Goal: Task Accomplishment & Management: Manage account settings

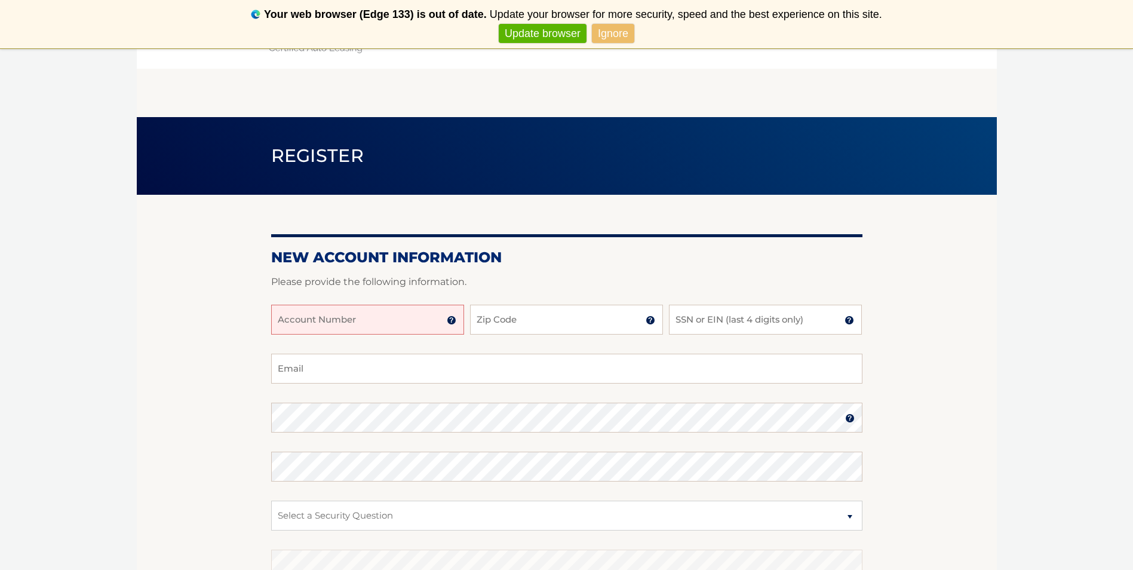
click at [366, 324] on input "Account Number" at bounding box center [367, 320] width 193 height 30
type input "44456025875"
click at [570, 320] on input "Zip Code" at bounding box center [566, 320] width 193 height 30
type input "11692"
type input "Badge5002et@aol.com"
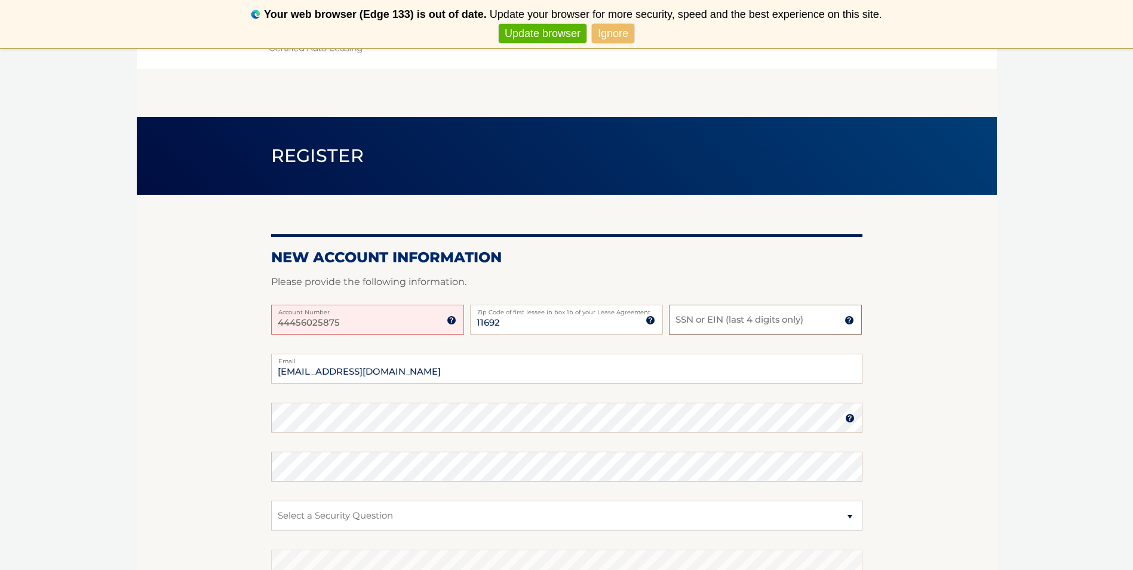
click at [729, 320] on input "SSN or EIN (last 4 digits only)" at bounding box center [765, 320] width 193 height 30
type input "8409"
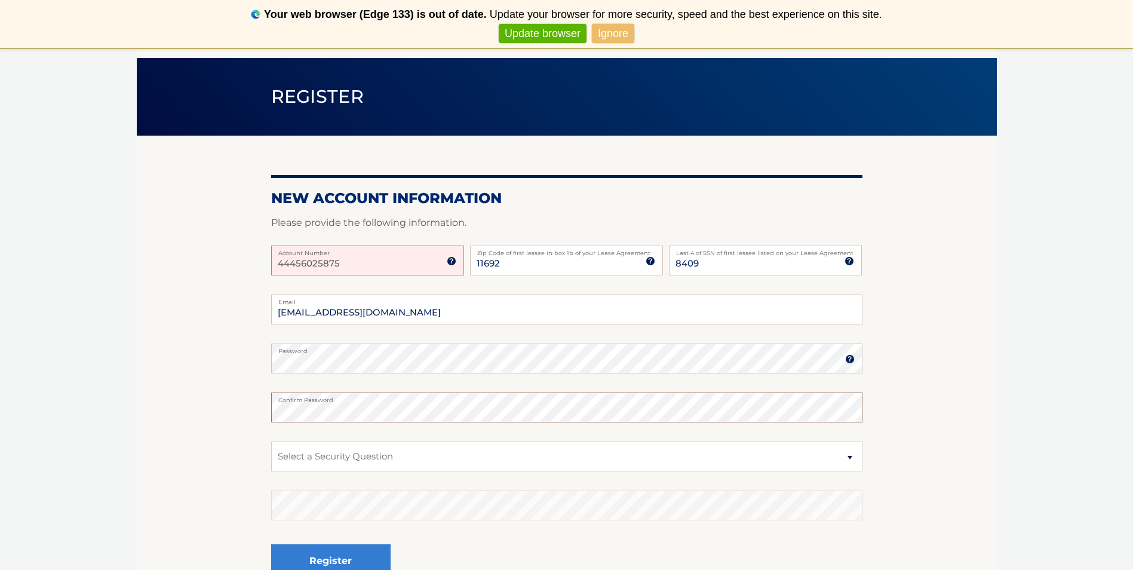
scroll to position [60, 0]
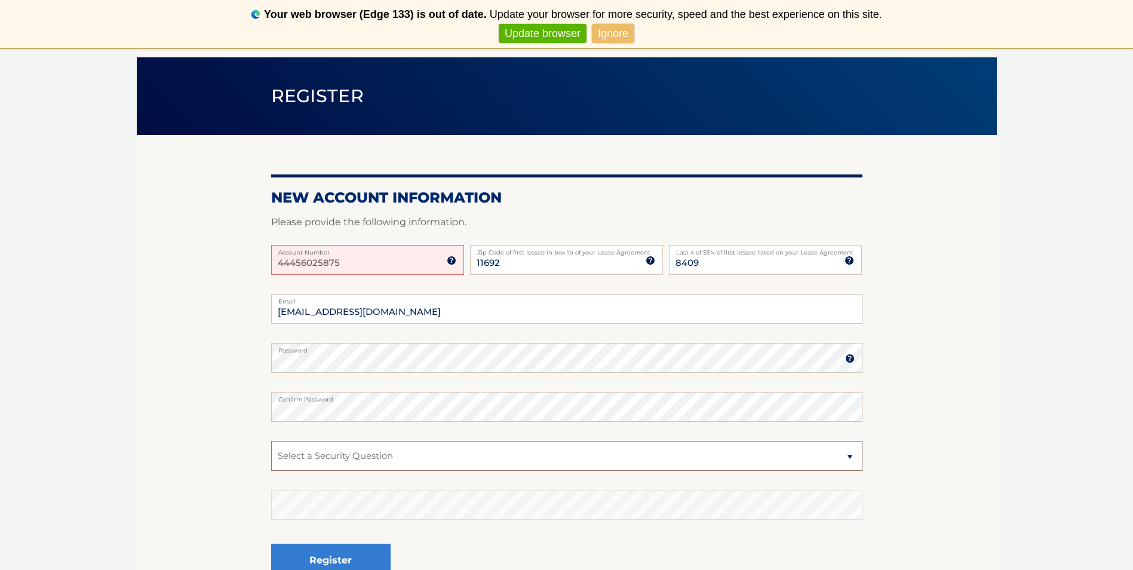
click at [439, 460] on select "Select a Security Question What was the name of your elementary school? What is…" at bounding box center [567, 456] width 592 height 30
select select "1"
click at [271, 441] on select "Select a Security Question What was the name of your elementary school? What is…" at bounding box center [567, 456] width 592 height 30
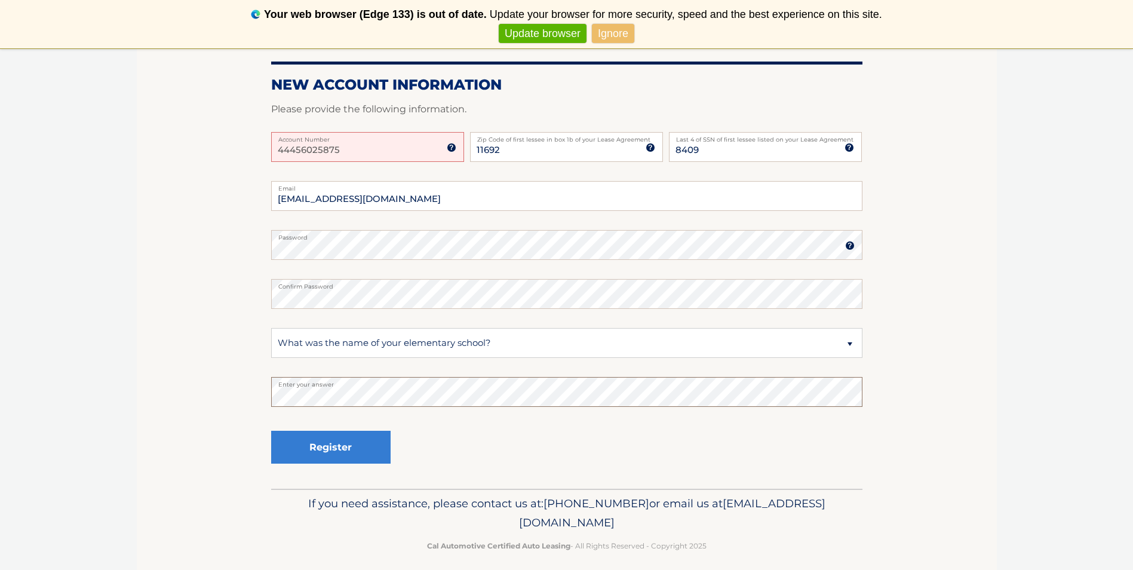
scroll to position [179, 0]
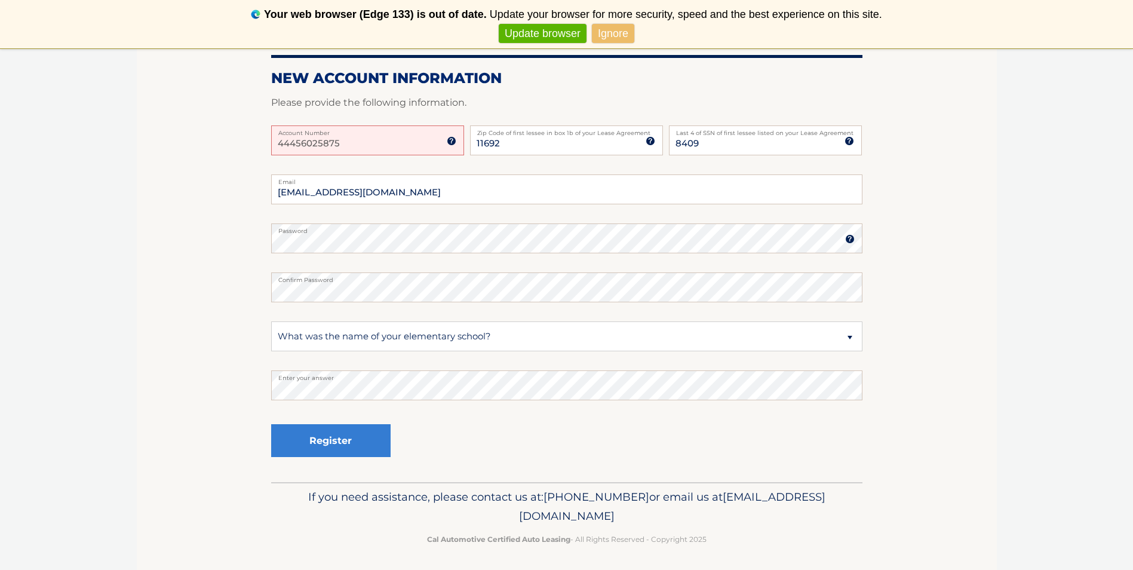
click at [556, 33] on link "Update browser" at bounding box center [543, 34] width 88 height 20
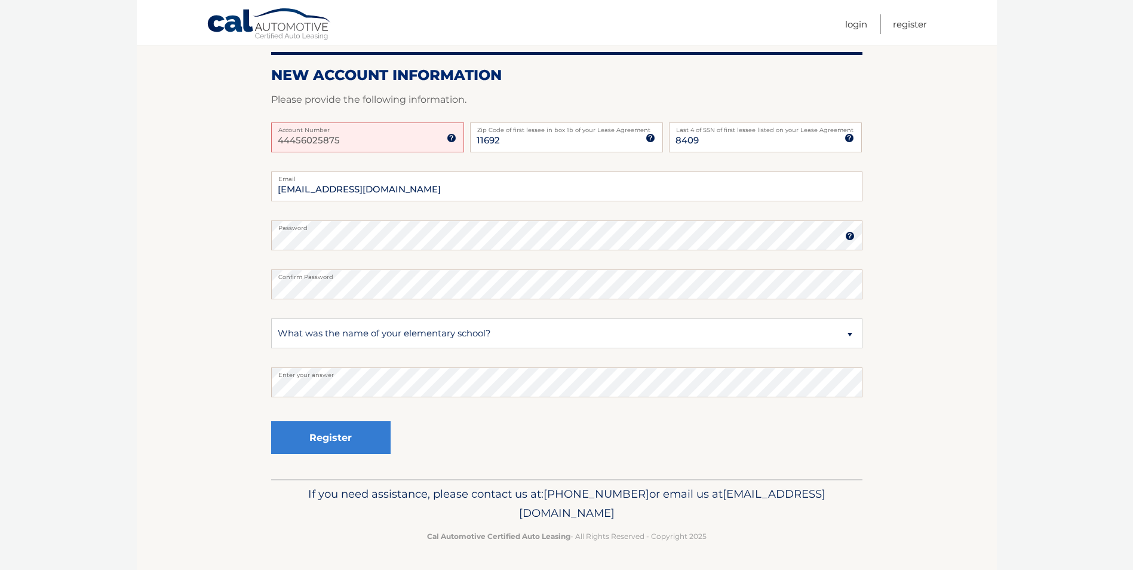
scroll to position [134, 0]
click at [322, 439] on button "Register" at bounding box center [331, 437] width 120 height 33
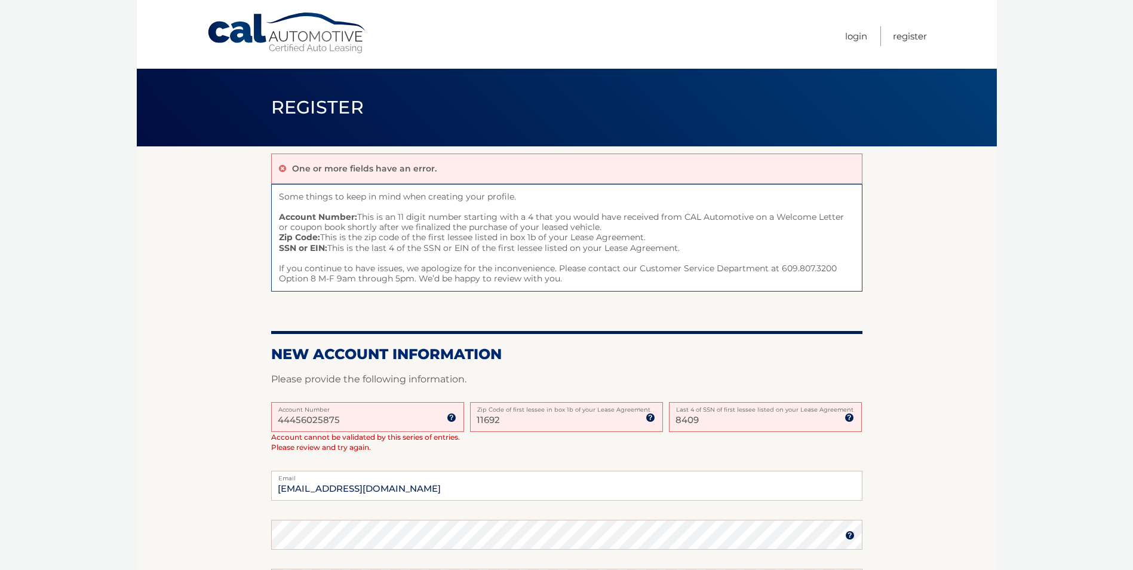
click at [348, 421] on input "44456025875" at bounding box center [367, 417] width 193 height 30
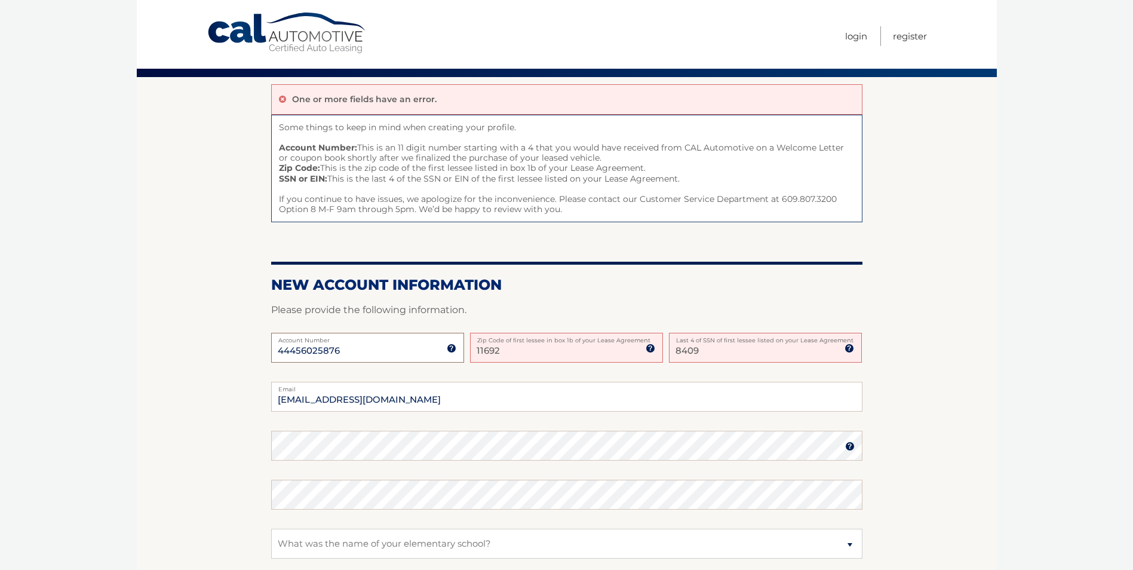
scroll to position [179, 0]
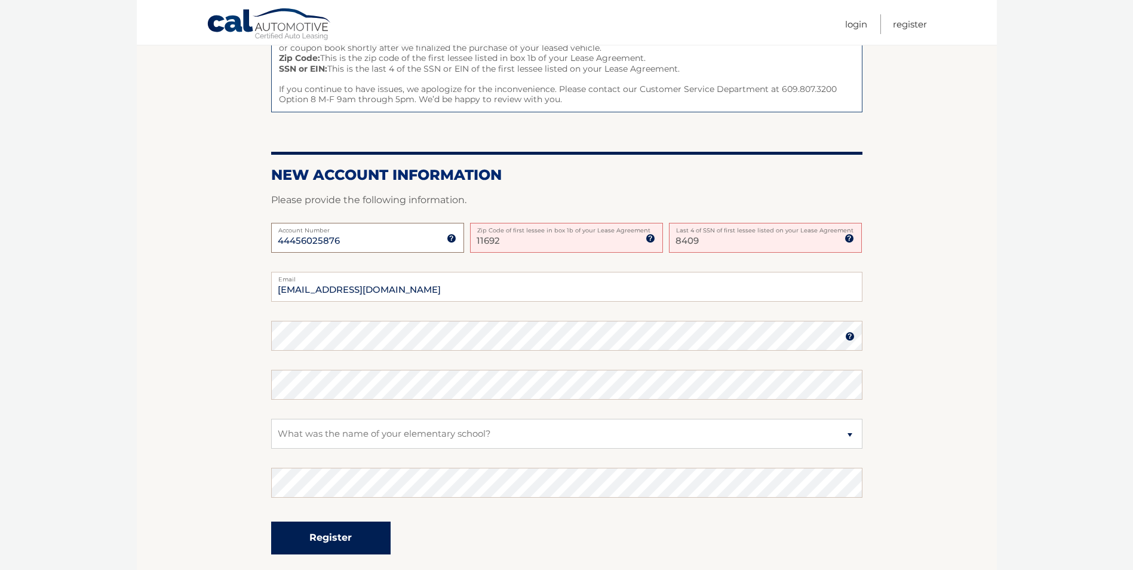
type input "44456025876"
click at [312, 535] on button "Register" at bounding box center [331, 538] width 120 height 33
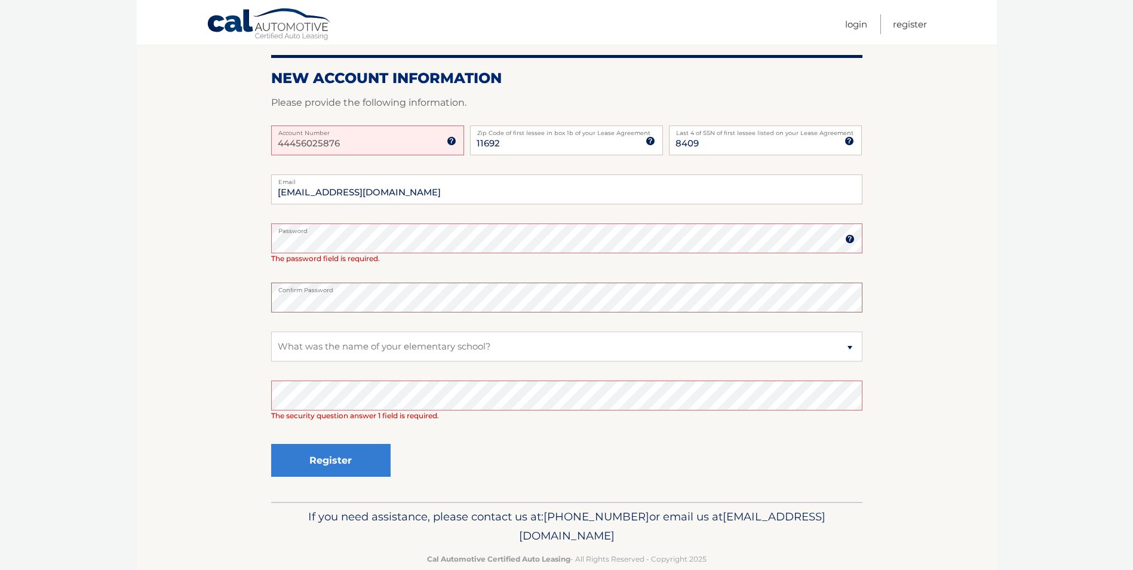
scroll to position [179, 0]
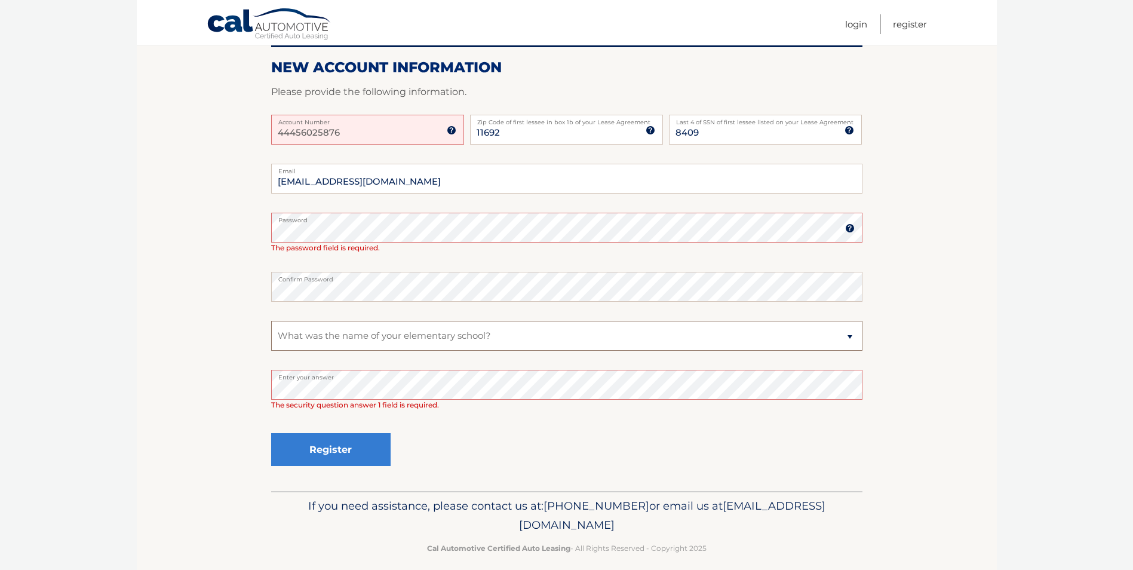
click at [373, 329] on select "Select a Security Question What was the name of your elementary school? What is…" at bounding box center [567, 336] width 592 height 30
click at [271, 321] on select "Select a Security Question What was the name of your elementary school? What is…" at bounding box center [567, 336] width 592 height 30
click at [330, 445] on button "Register" at bounding box center [331, 449] width 120 height 33
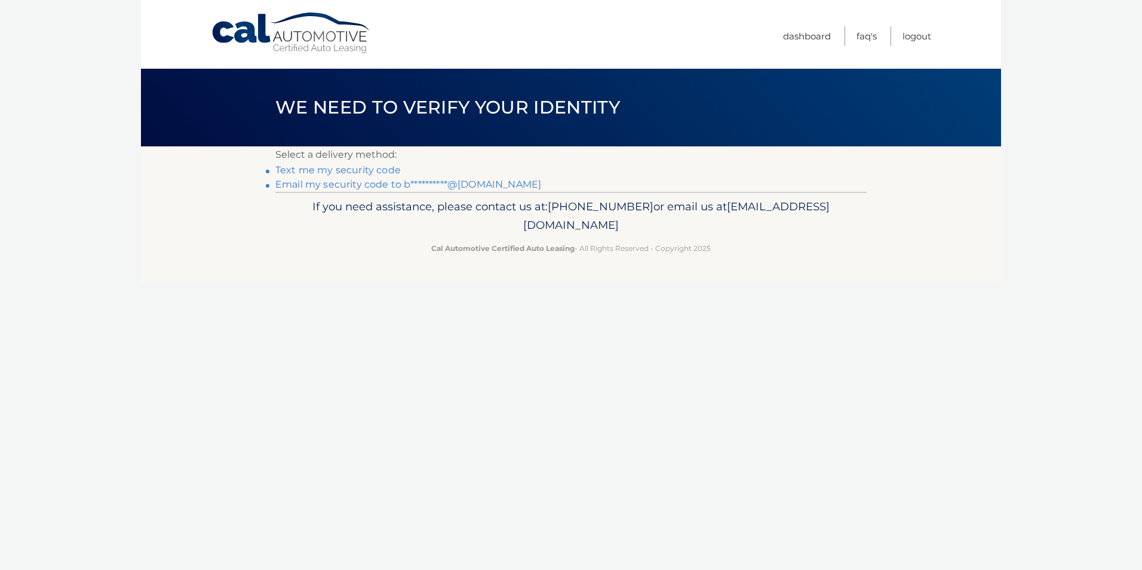
click at [332, 166] on link "Text me my security code" at bounding box center [337, 169] width 125 height 11
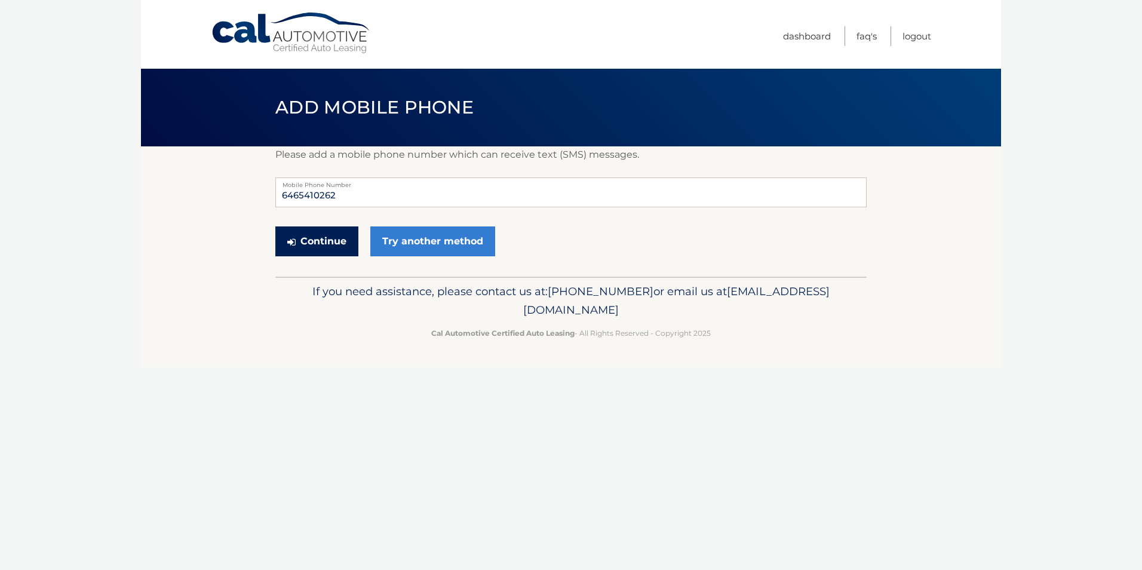
click at [305, 243] on button "Continue" at bounding box center [316, 241] width 83 height 30
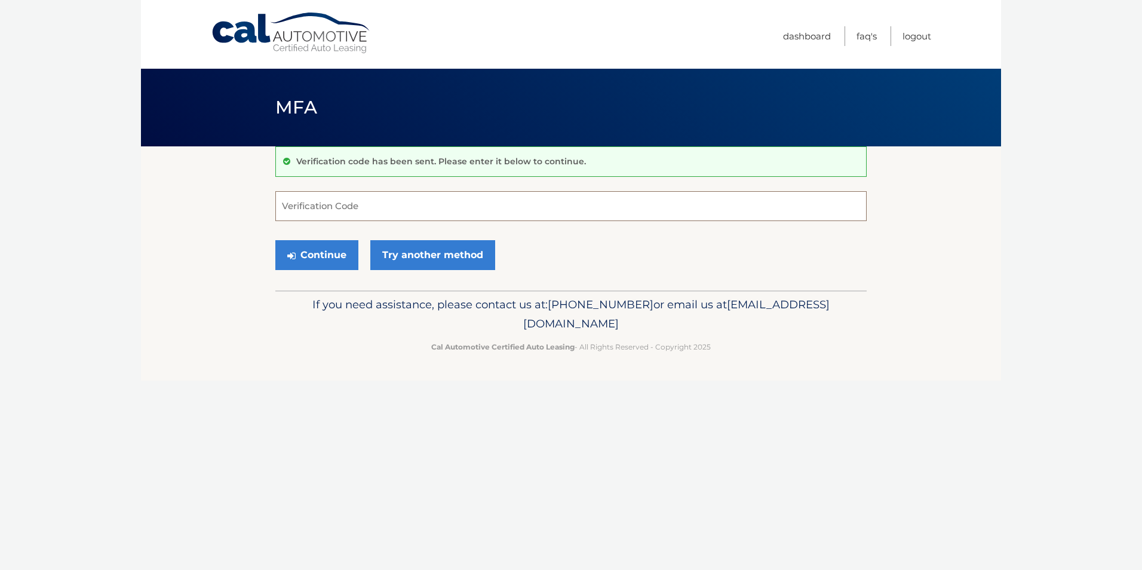
click at [352, 210] on input "Verification Code" at bounding box center [571, 206] width 592 height 30
type input "761173"
click at [314, 260] on button "Continue" at bounding box center [316, 255] width 83 height 30
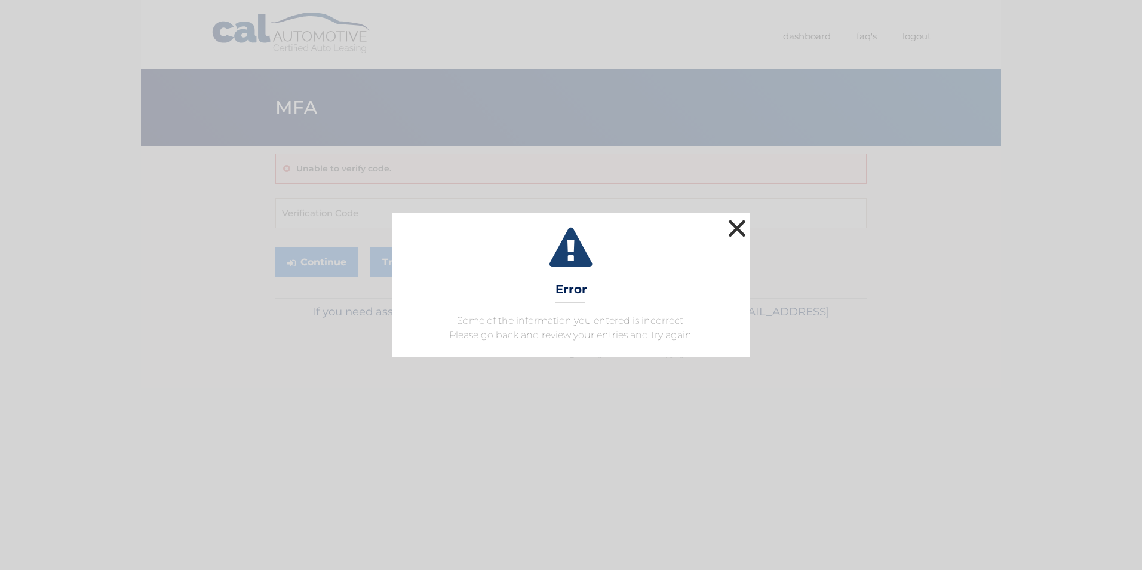
click at [736, 231] on button "×" at bounding box center [737, 228] width 24 height 24
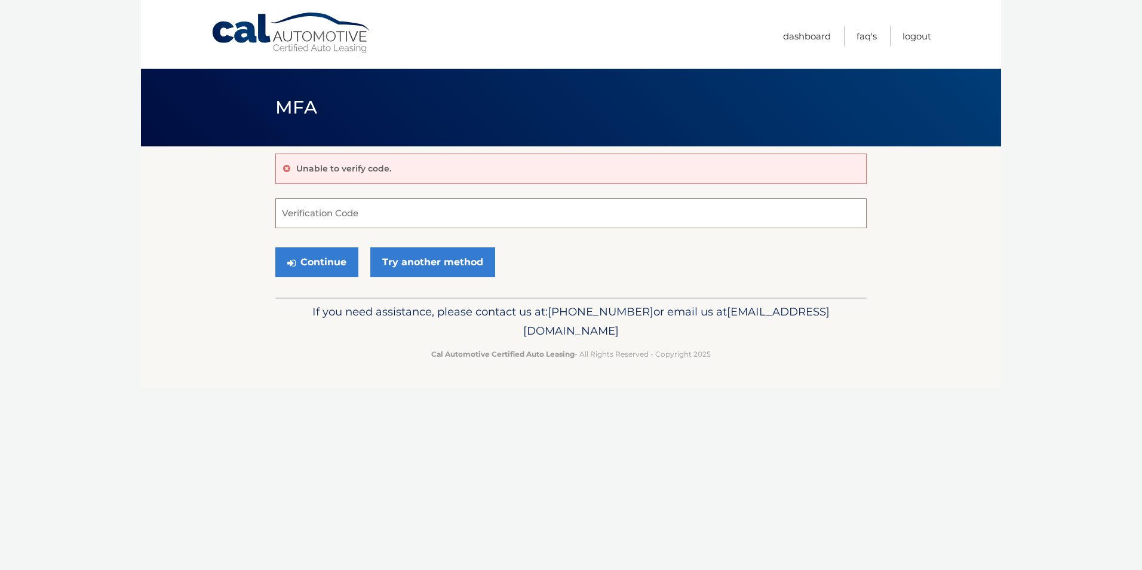
click at [736, 217] on input "Verification Code" at bounding box center [571, 213] width 592 height 30
type input "767173"
click at [307, 258] on button "Continue" at bounding box center [316, 262] width 83 height 30
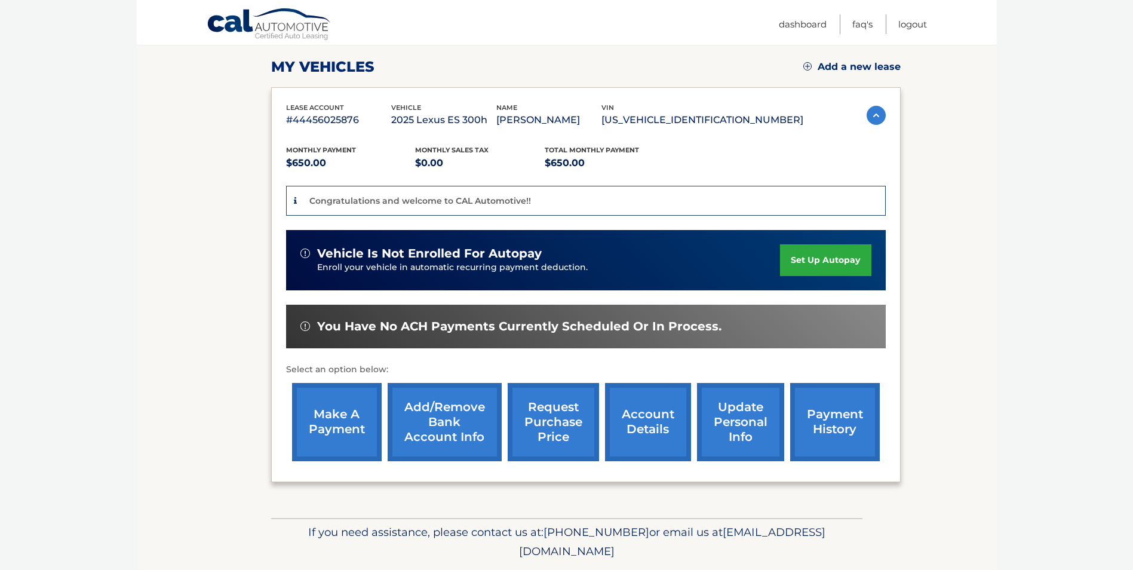
scroll to position [199, 0]
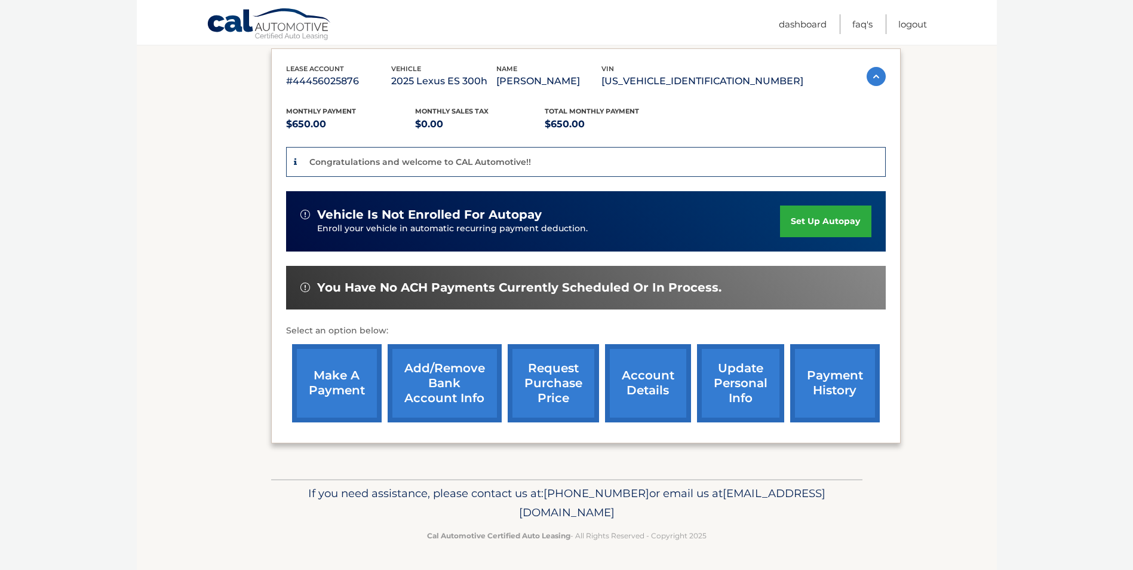
click at [553, 391] on link "request purchase price" at bounding box center [553, 383] width 91 height 78
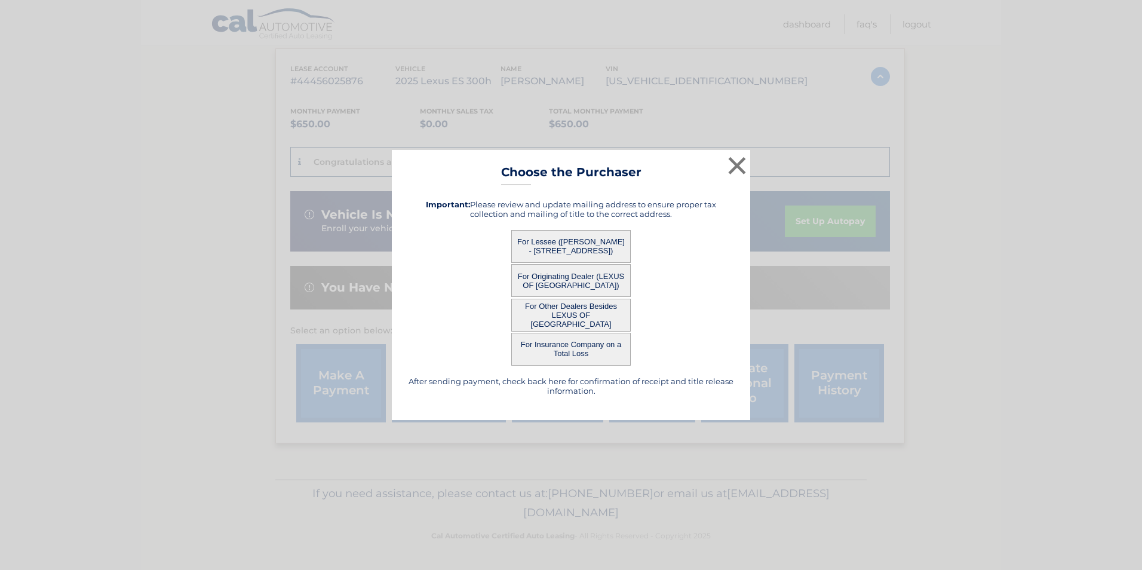
click at [588, 252] on button "For Lessee (Mr ERNEST TRIPLIN - 7601 AQUATIC DR, APT 2, ARVERNE, NY 11692)" at bounding box center [571, 246] width 120 height 33
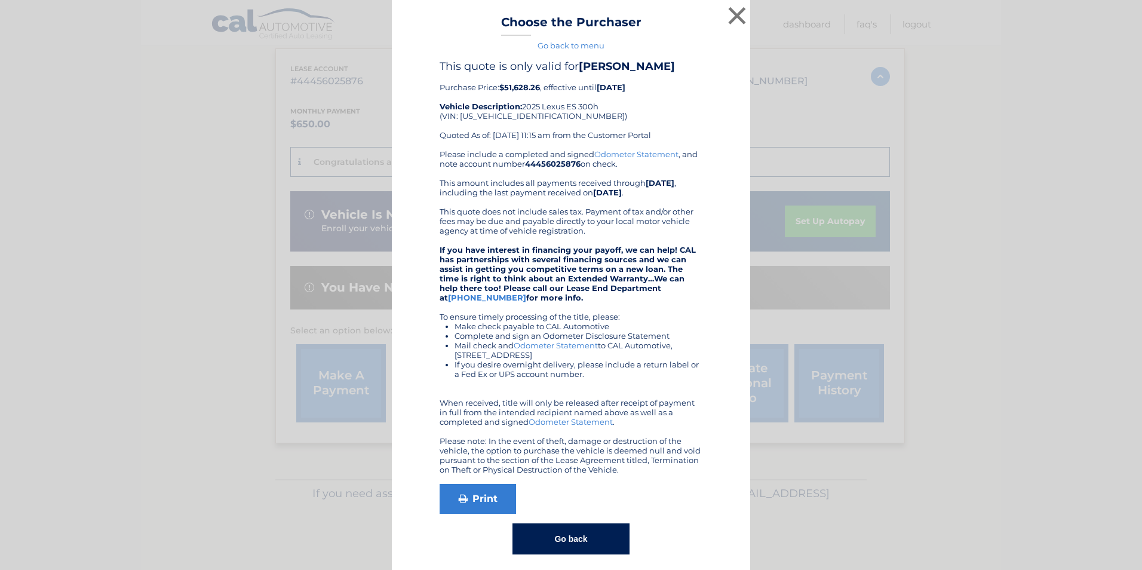
click at [581, 544] on button "Go back" at bounding box center [571, 538] width 117 height 31
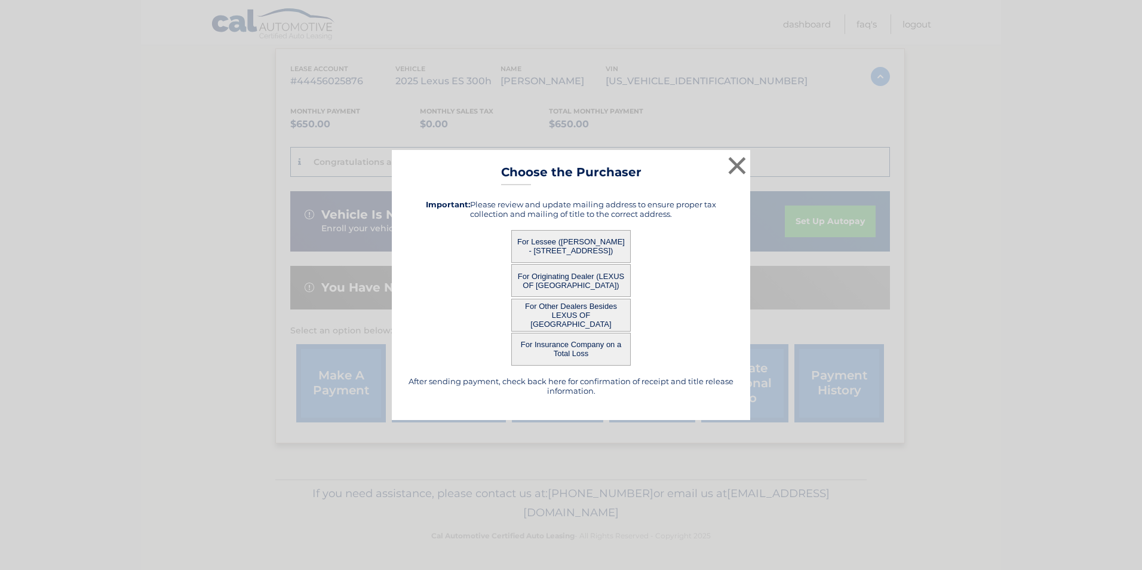
click at [586, 278] on button "For Originating Dealer (LEXUS OF MANHATTAN)" at bounding box center [571, 280] width 120 height 33
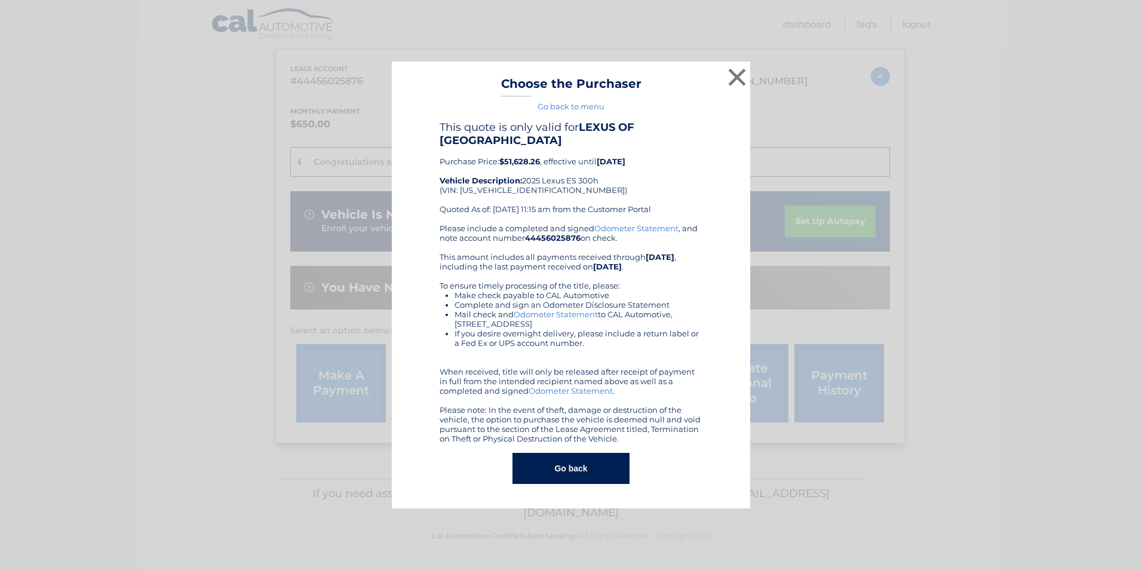
click at [584, 470] on button "Go back" at bounding box center [571, 468] width 117 height 31
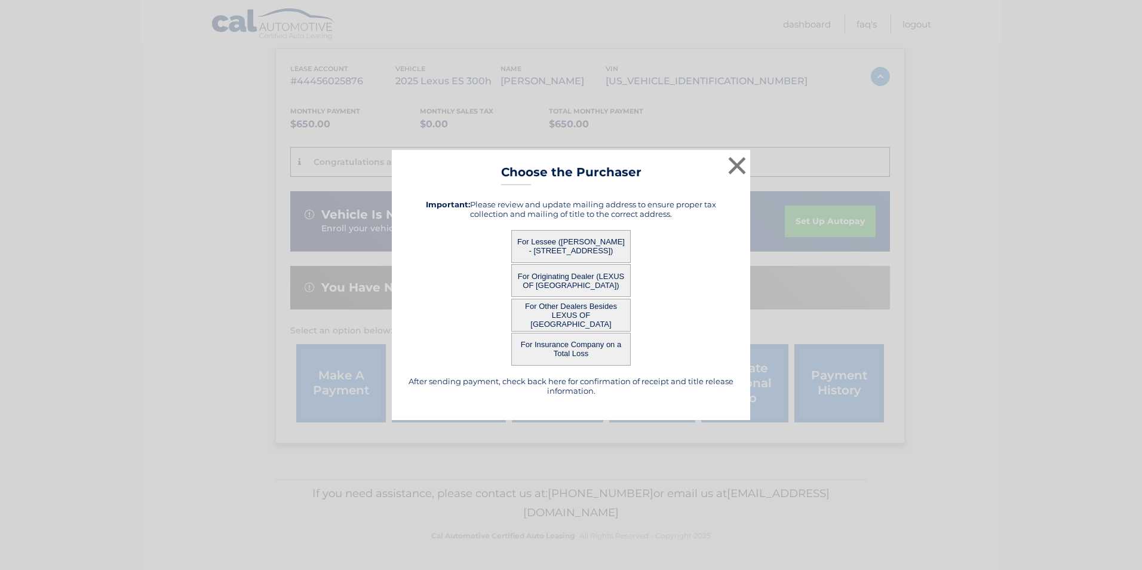
click at [590, 347] on button "For Insurance Company on a Total Loss" at bounding box center [571, 349] width 120 height 33
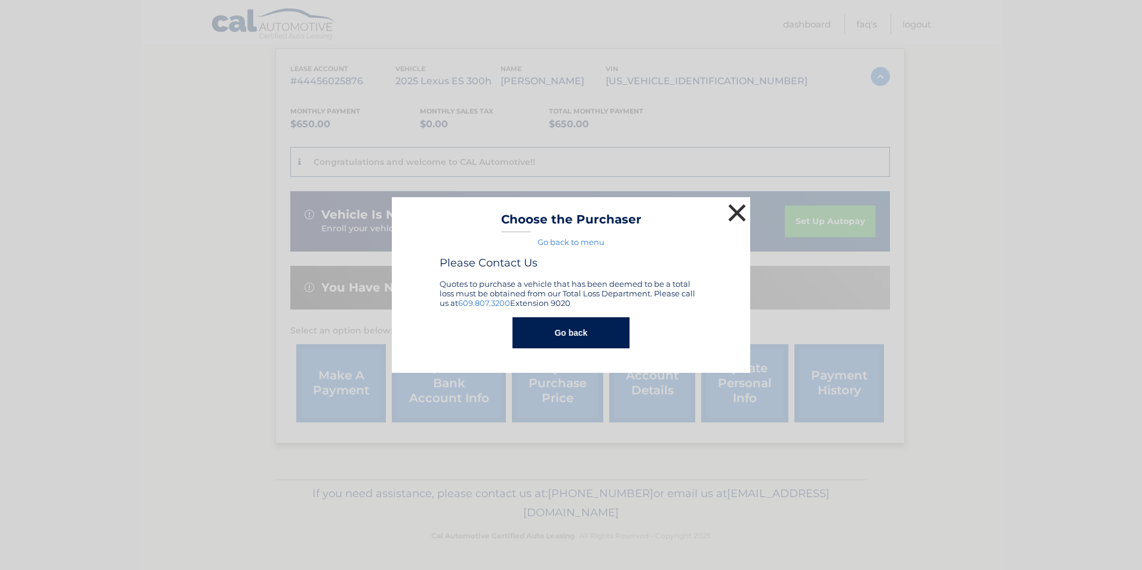
click at [734, 213] on button "×" at bounding box center [737, 213] width 24 height 24
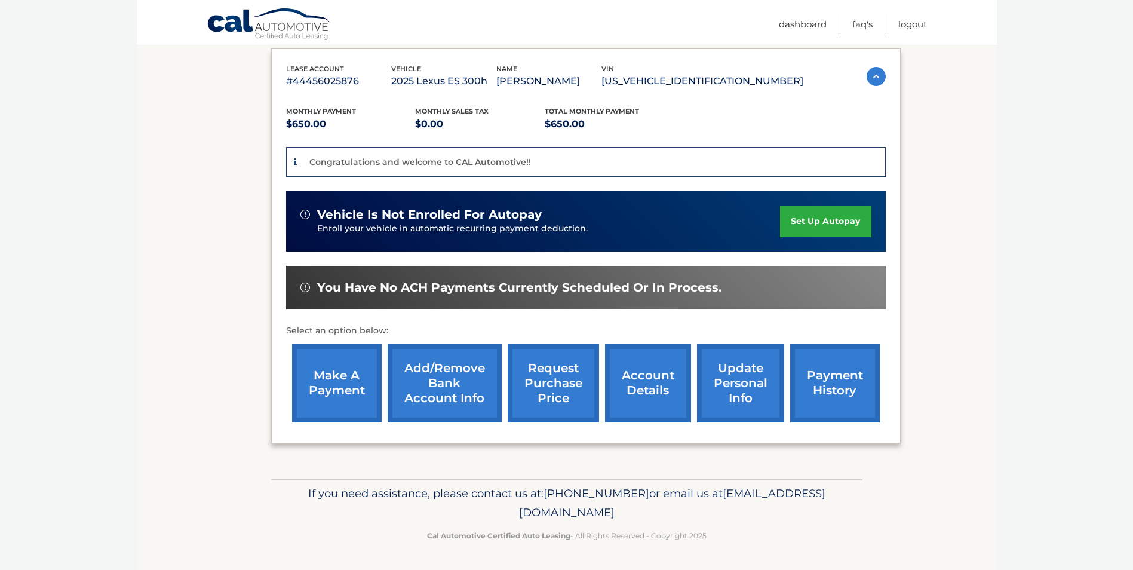
click at [731, 388] on link "update personal info" at bounding box center [740, 383] width 87 height 78
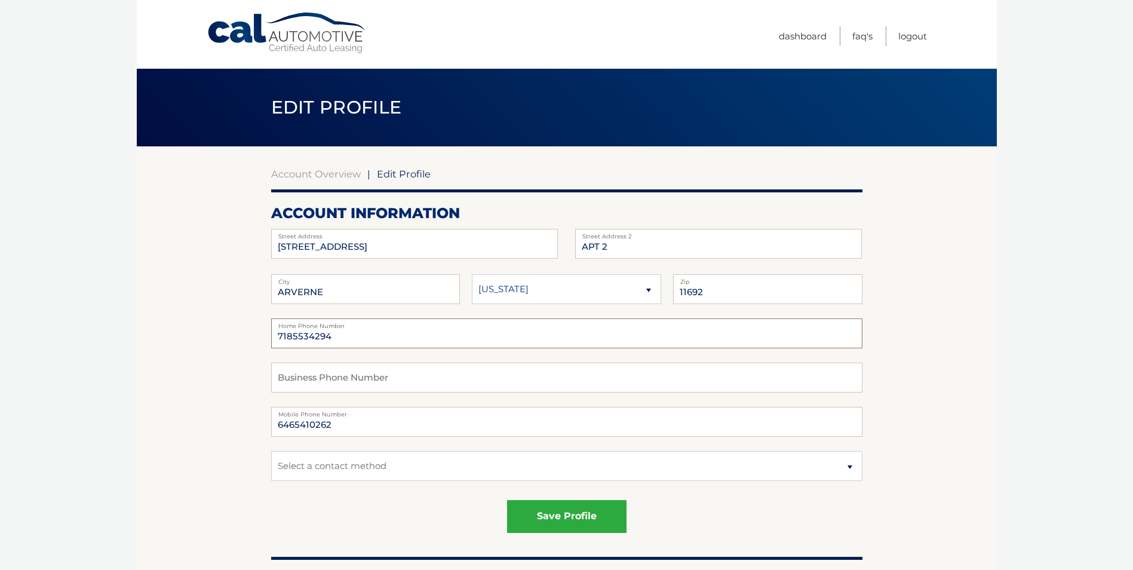
click at [365, 339] on input "7185534294" at bounding box center [567, 333] width 592 height 30
type input "7"
type input "6465410262"
drag, startPoint x: 1069, startPoint y: 357, endPoint x: 1062, endPoint y: 353, distance: 7.8
click at [1063, 355] on body "Cal Automotive Menu Dashboard FAQ's Logout | Zip" at bounding box center [566, 285] width 1133 height 570
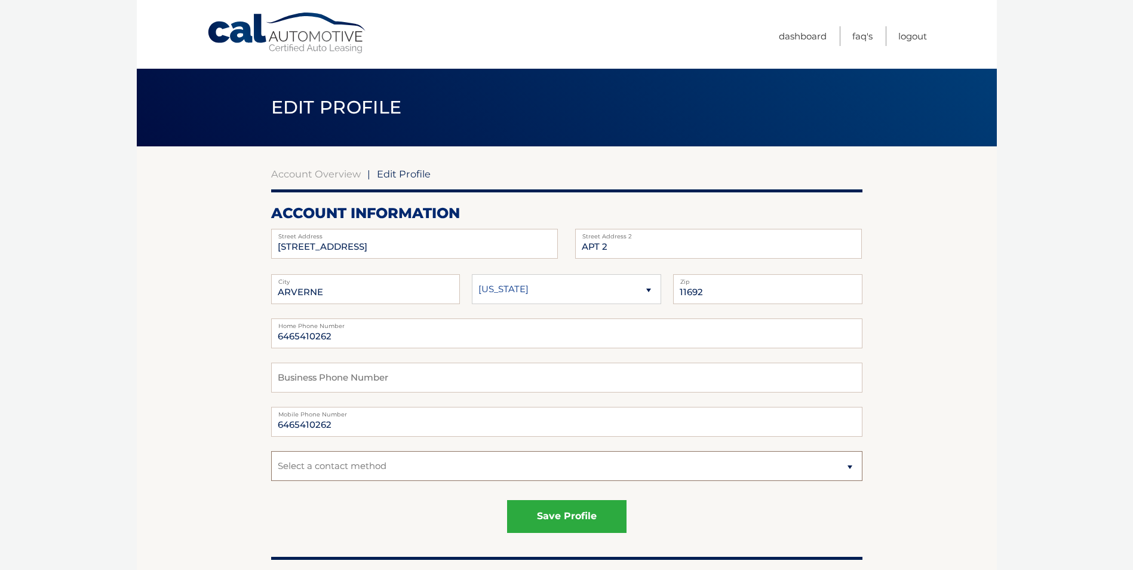
click at [332, 471] on select "Select a contact method Mobile Home" at bounding box center [567, 466] width 592 height 30
select select "1"
click at [271, 451] on select "Select a contact method Mobile Home" at bounding box center [567, 466] width 592 height 30
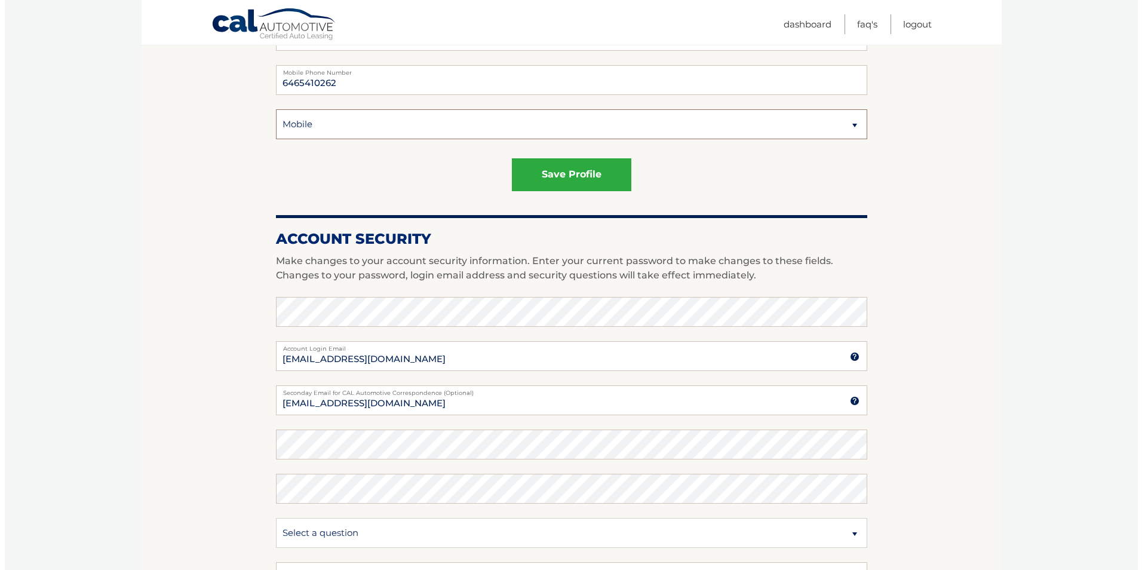
scroll to position [231, 0]
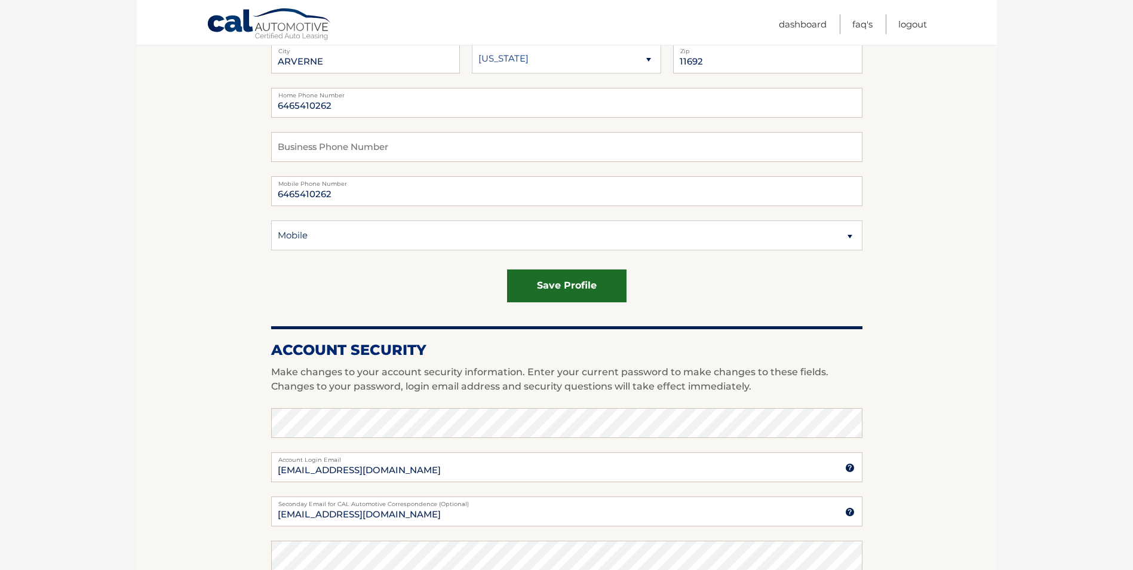
click at [572, 278] on button "save profile" at bounding box center [567, 285] width 120 height 33
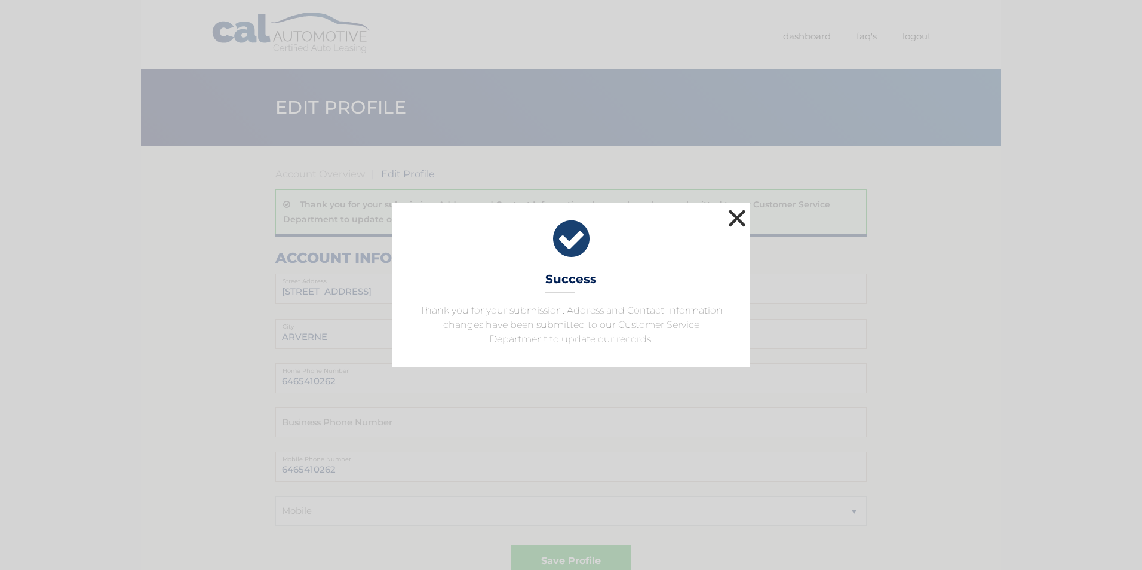
click at [737, 216] on button "×" at bounding box center [737, 218] width 24 height 24
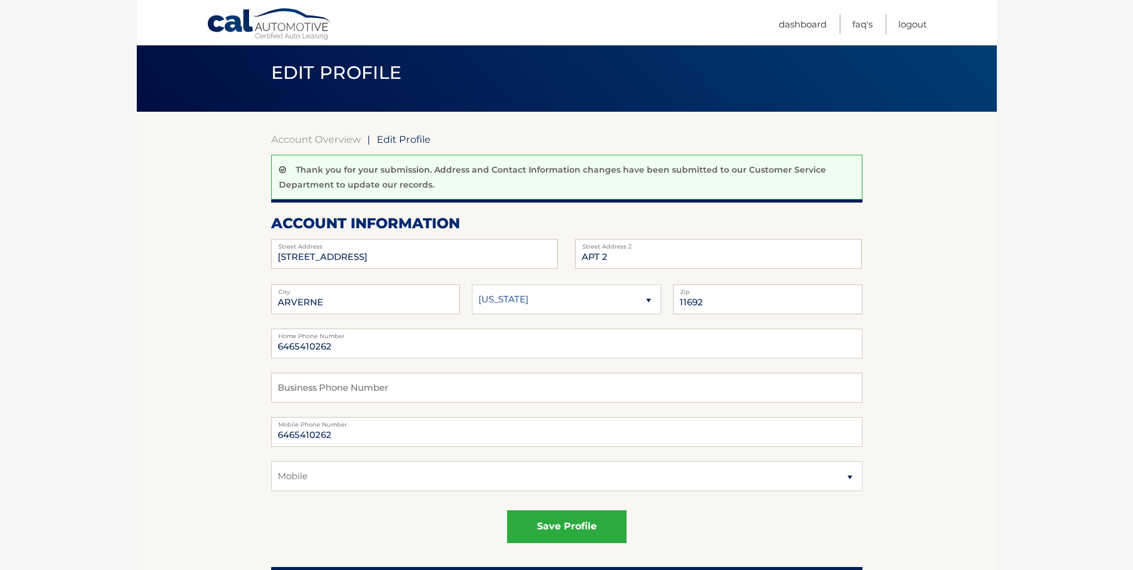
scroll to position [60, 0]
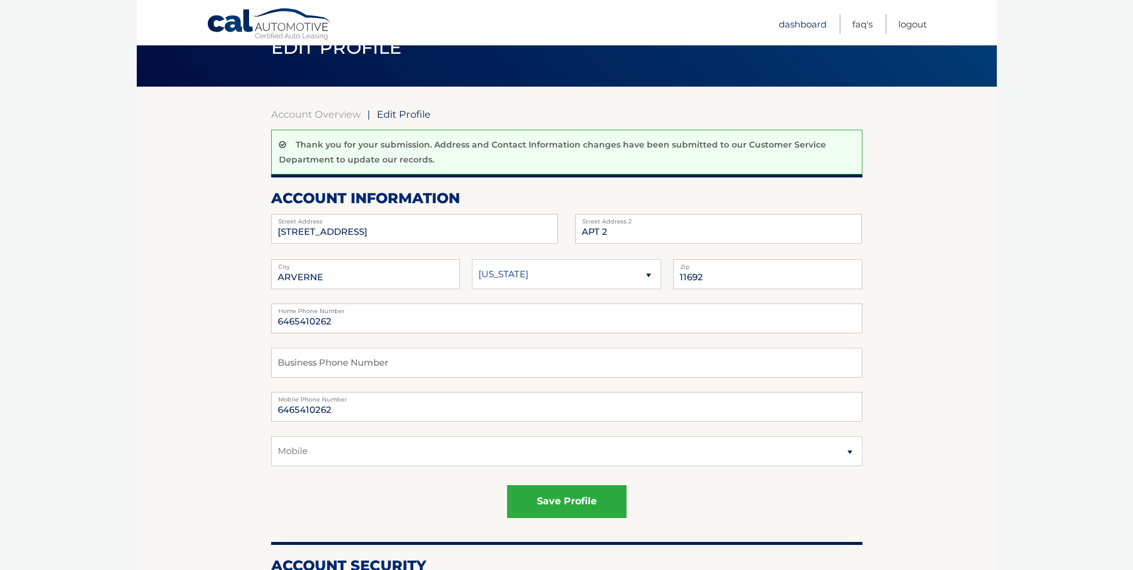
click at [806, 20] on link "Dashboard" at bounding box center [803, 24] width 48 height 20
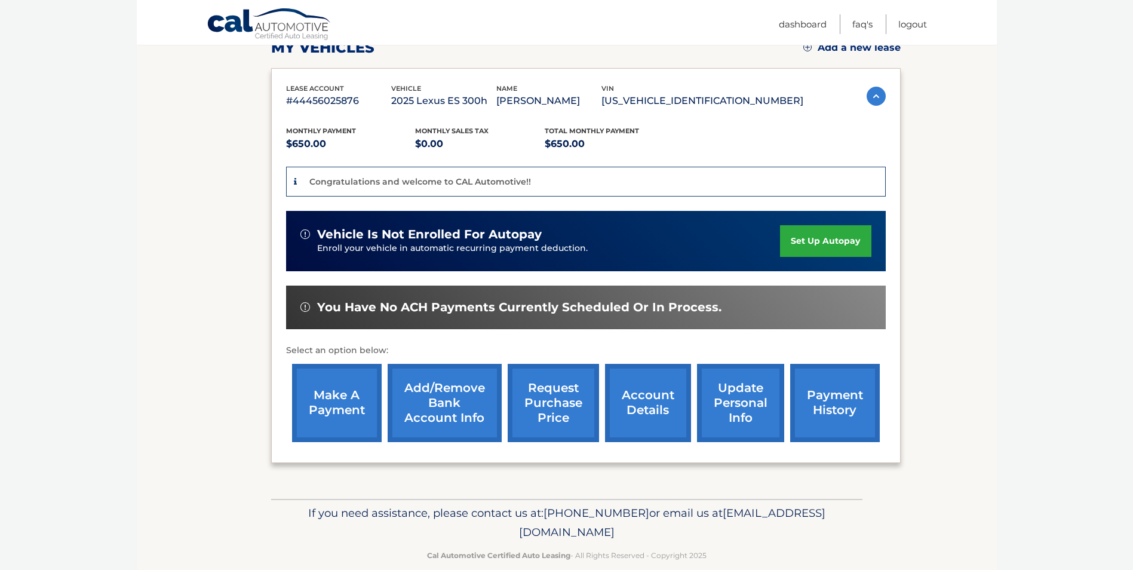
scroll to position [199, 0]
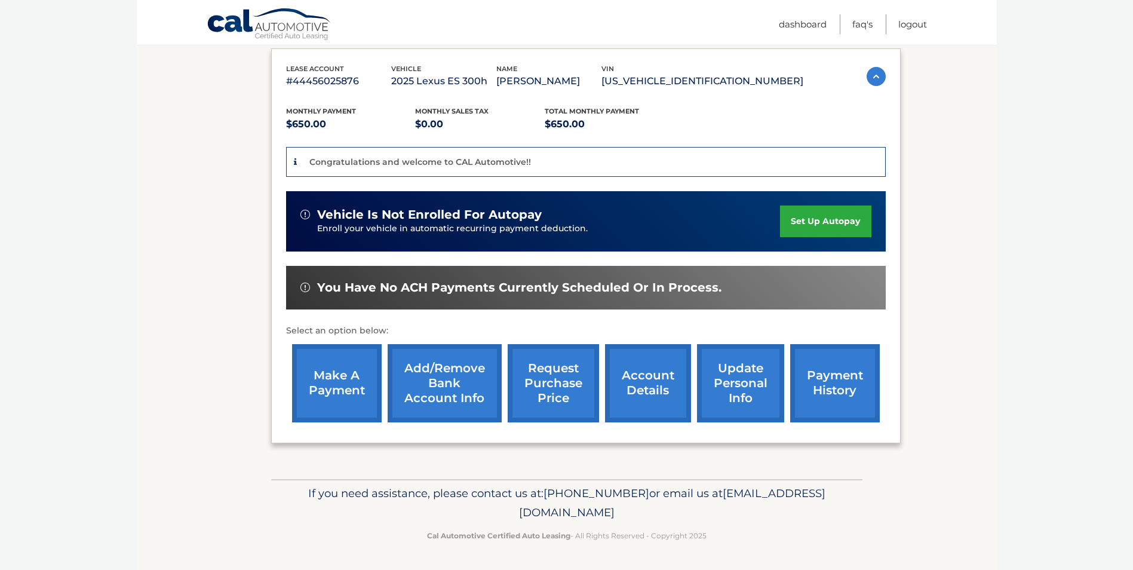
click at [457, 378] on link "Add/Remove bank account info" at bounding box center [445, 383] width 114 height 78
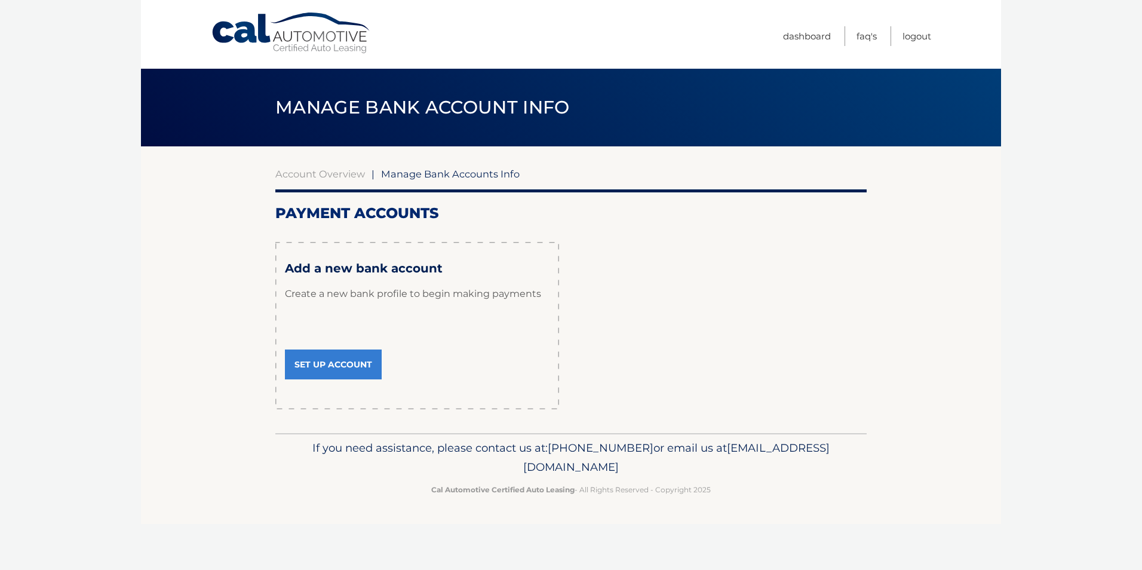
click at [356, 364] on link "Set Up Account" at bounding box center [333, 365] width 97 height 30
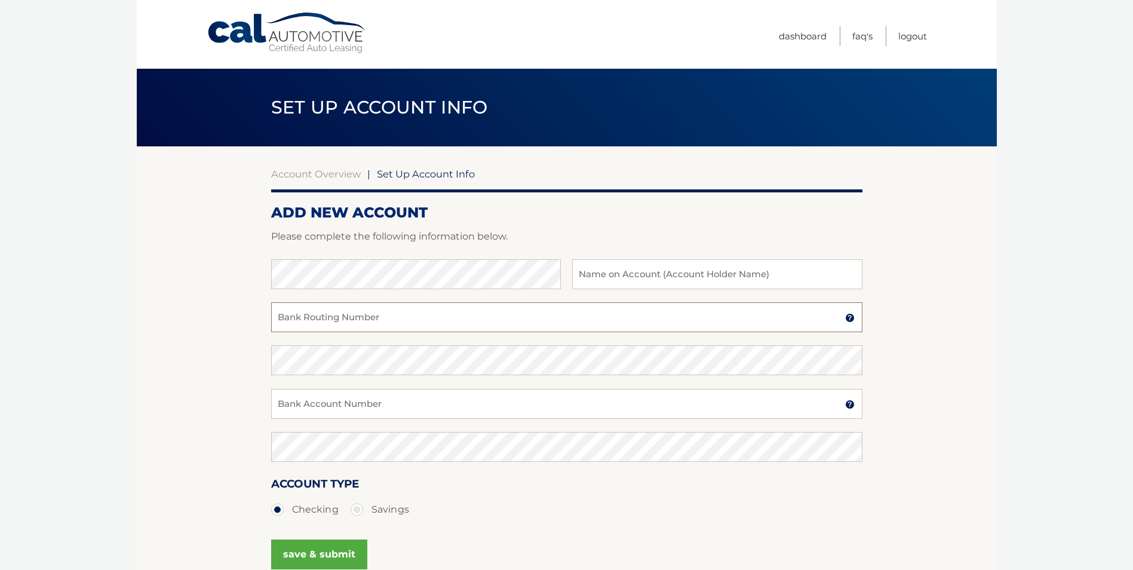
click at [357, 323] on input "Bank Routing Number" at bounding box center [567, 317] width 592 height 30
type input "021000021"
click at [618, 271] on input "text" at bounding box center [717, 274] width 290 height 30
type input "ernest triplin"
click at [324, 403] on input "Bank Account Number" at bounding box center [567, 404] width 592 height 30
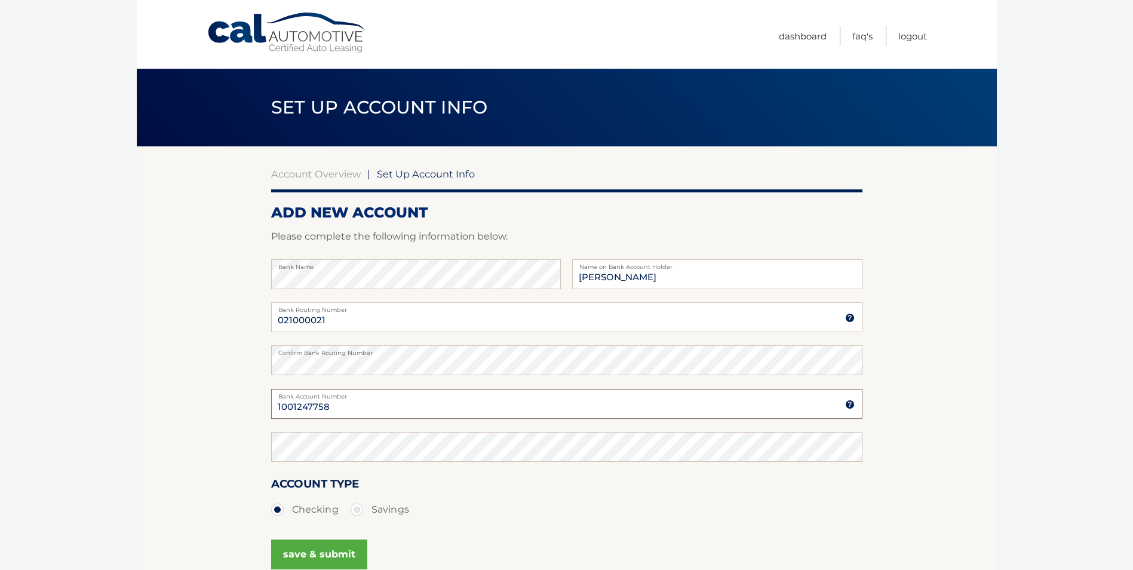
type input "1001247758"
click at [317, 557] on button "save & submit" at bounding box center [319, 555] width 96 height 30
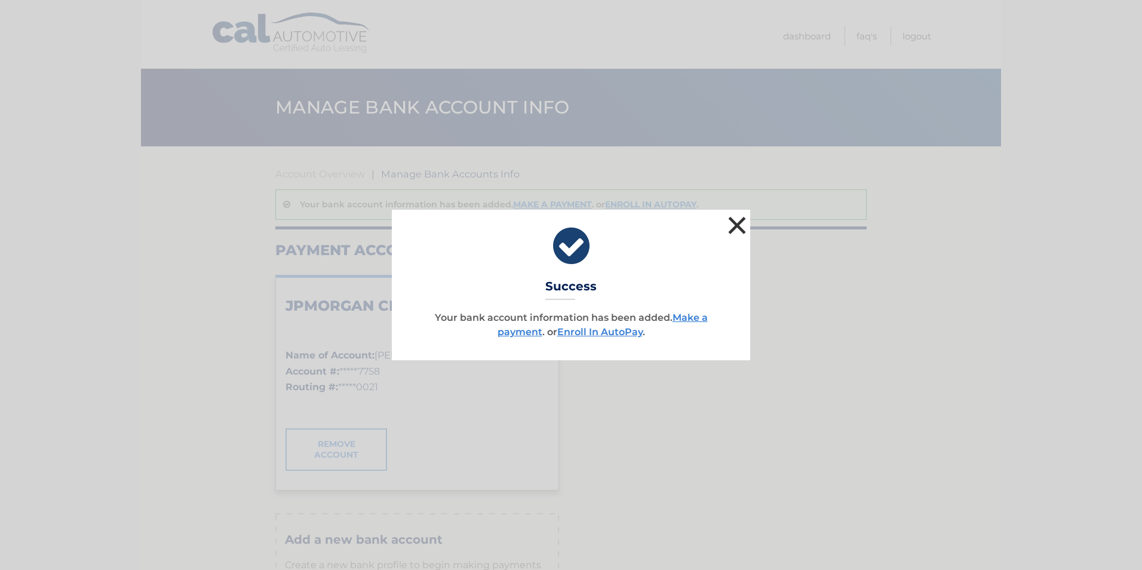
click at [737, 227] on button "×" at bounding box center [737, 225] width 24 height 24
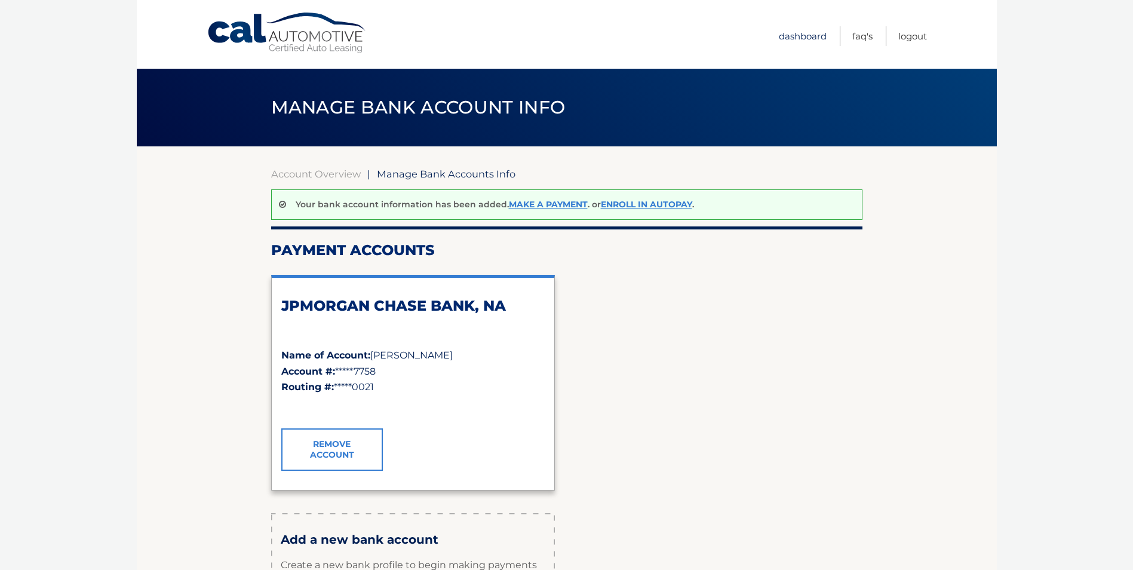
click at [801, 31] on link "Dashboard" at bounding box center [803, 36] width 48 height 20
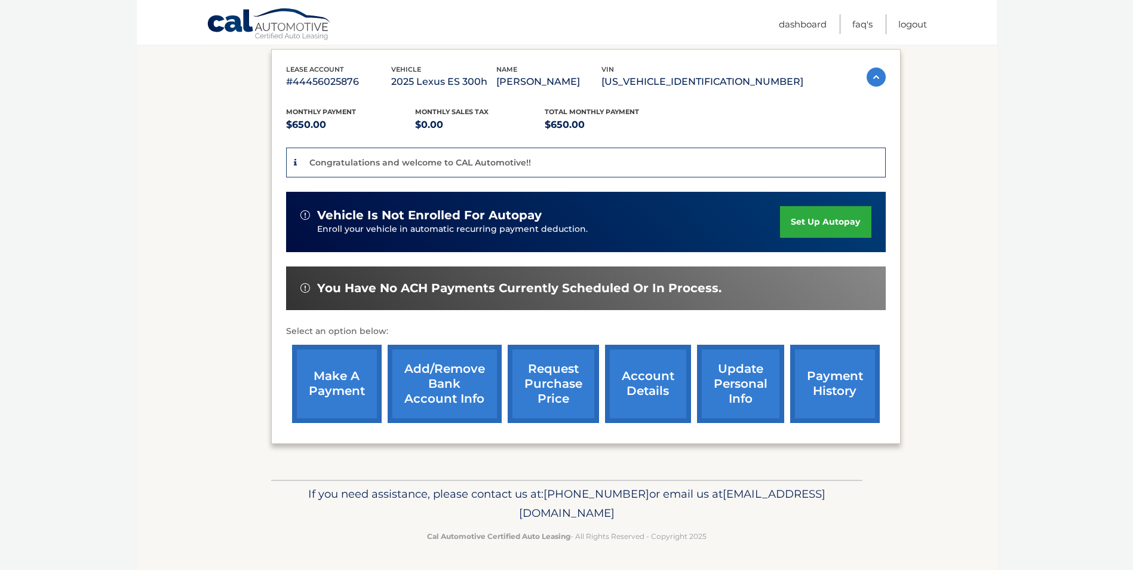
scroll to position [199, 0]
click at [656, 379] on link "account details" at bounding box center [648, 383] width 86 height 78
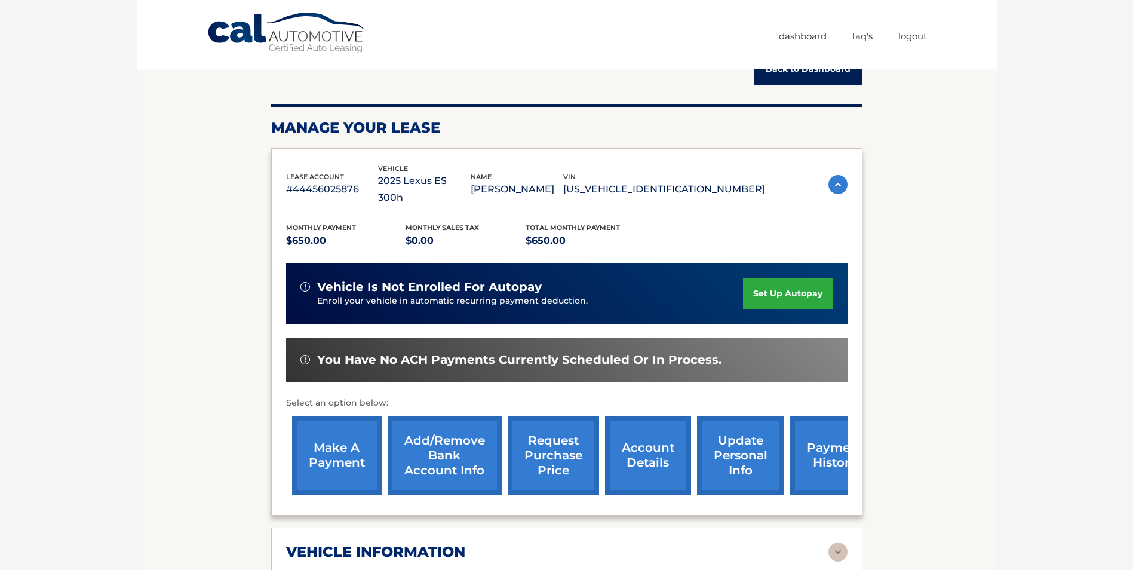
scroll to position [120, 0]
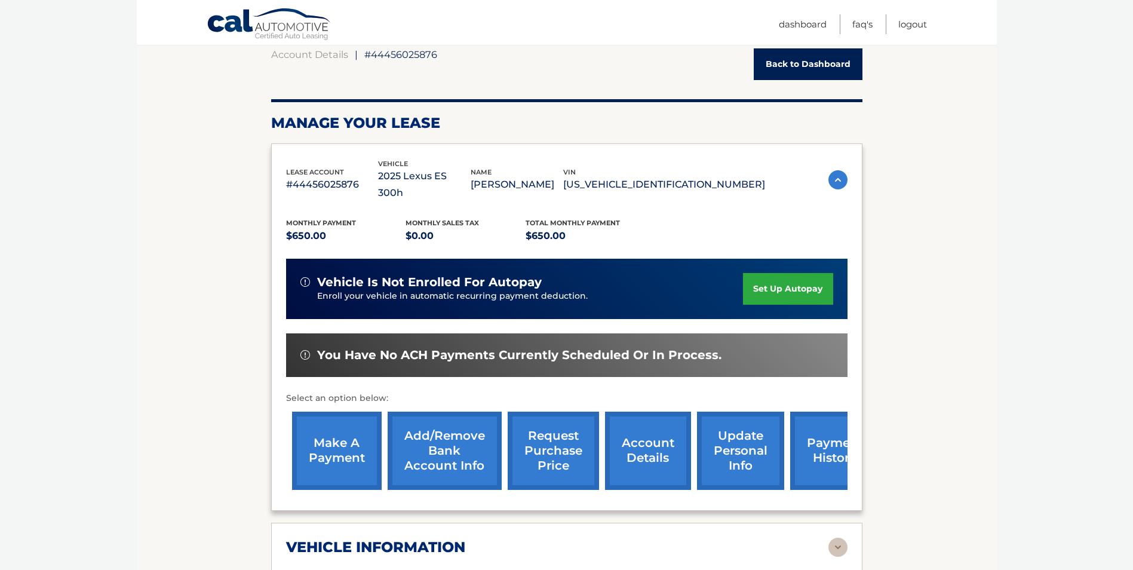
click at [554, 441] on link "request purchase price" at bounding box center [553, 451] width 91 height 78
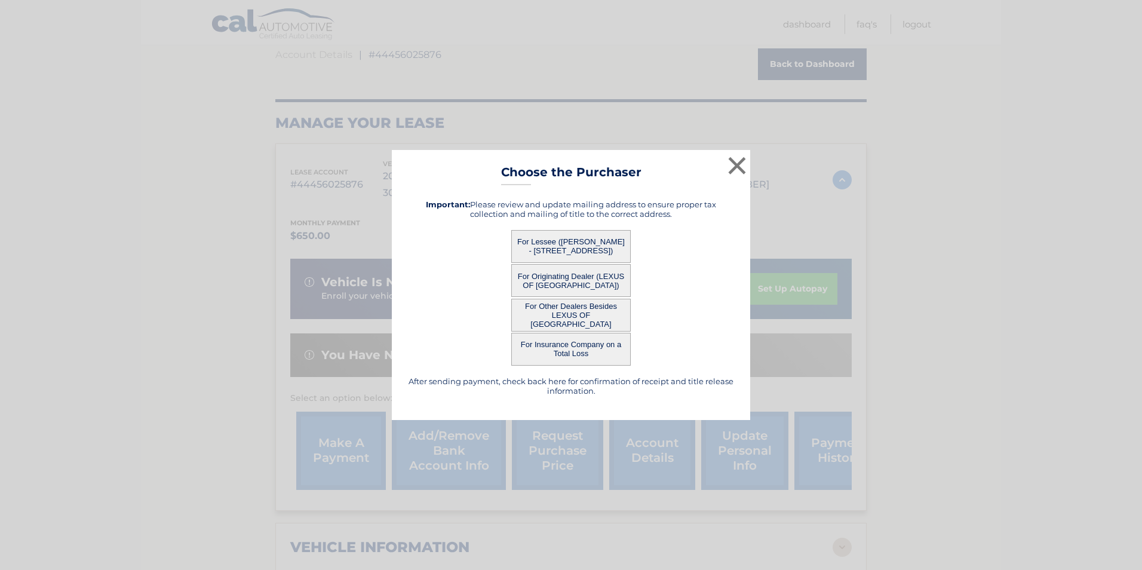
click at [578, 248] on button "For Lessee ([PERSON_NAME] - [STREET_ADDRESS])" at bounding box center [571, 246] width 120 height 33
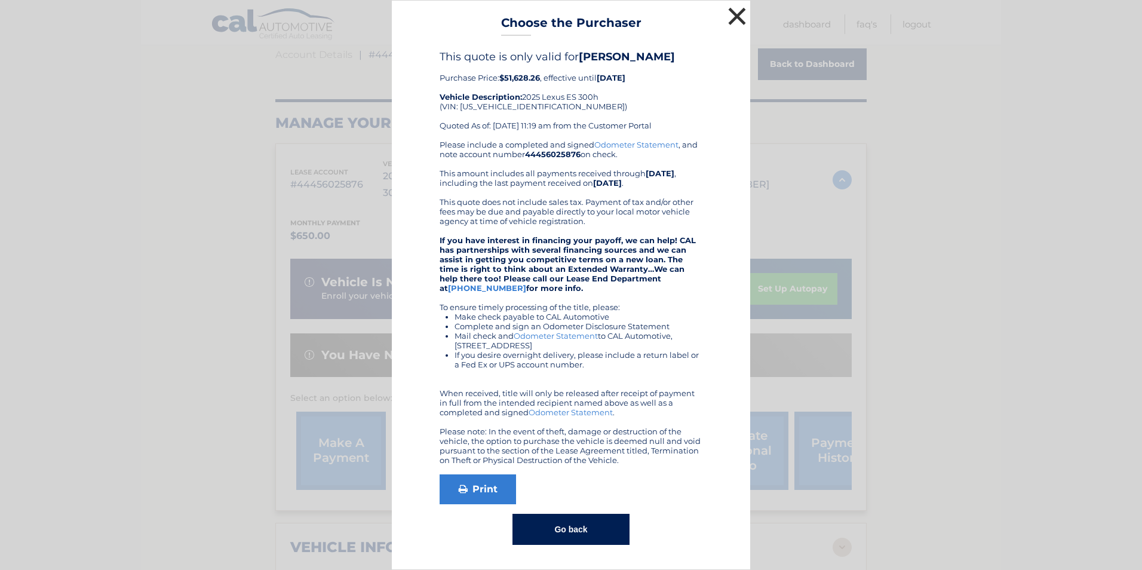
drag, startPoint x: 736, startPoint y: 10, endPoint x: 727, endPoint y: 19, distance: 13.1
click at [736, 10] on button "×" at bounding box center [737, 16] width 24 height 24
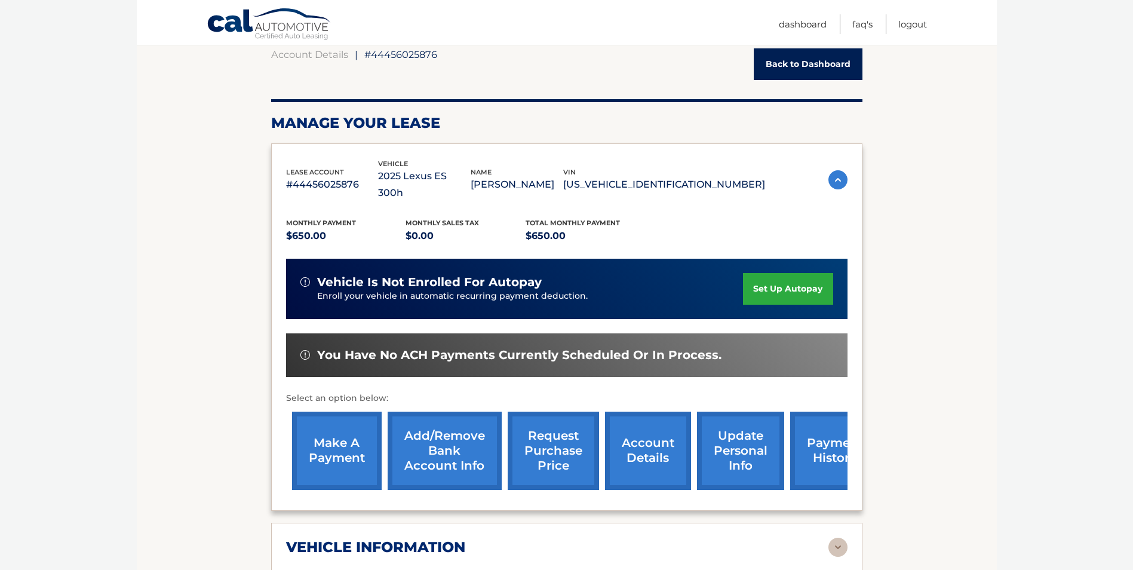
click at [819, 447] on link "payment history" at bounding box center [836, 451] width 90 height 78
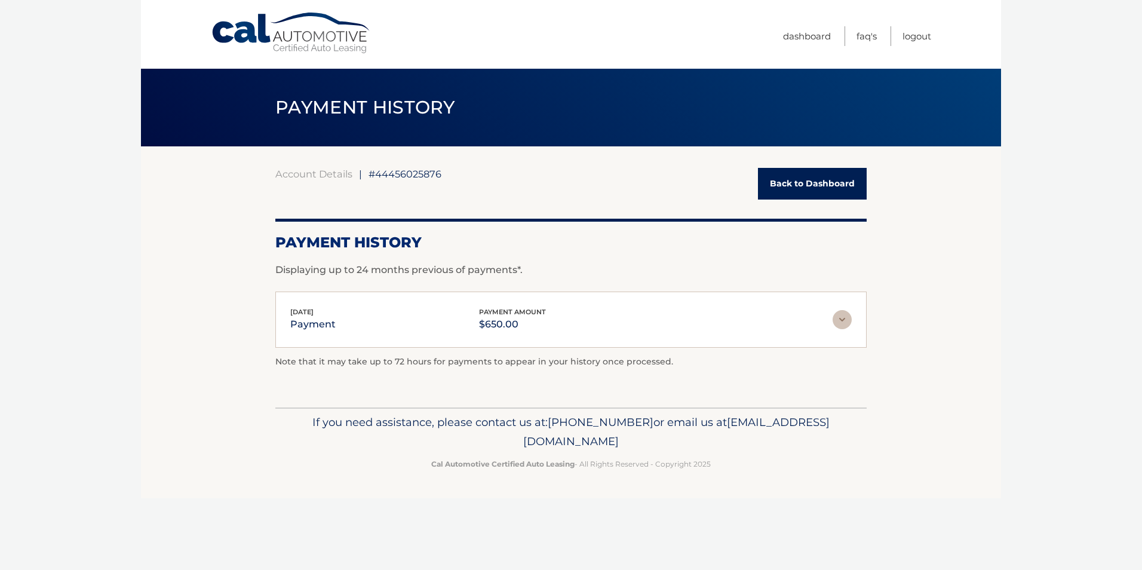
click at [845, 317] on img at bounding box center [842, 319] width 19 height 19
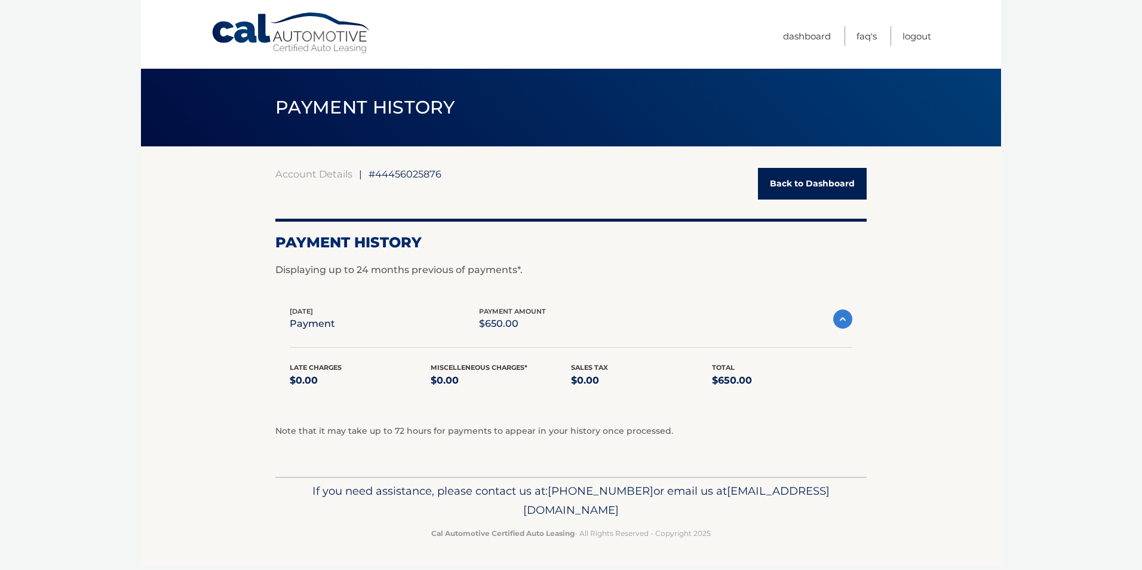
click at [833, 186] on link "Back to Dashboard" at bounding box center [812, 184] width 109 height 32
